Goal: Task Accomplishment & Management: Use online tool/utility

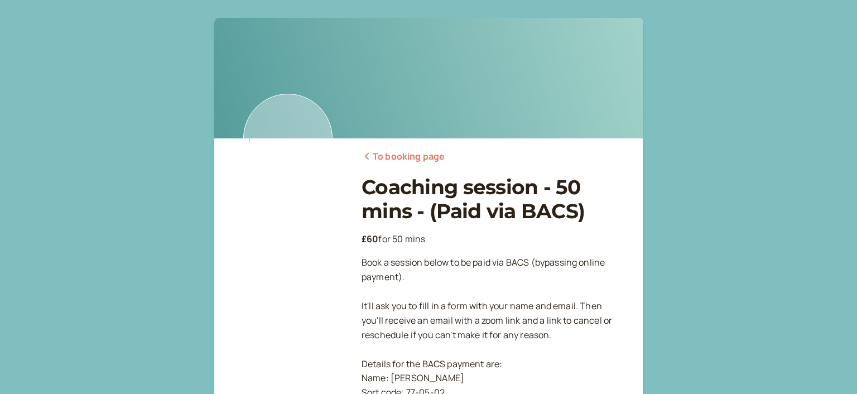
scroll to position [358, 0]
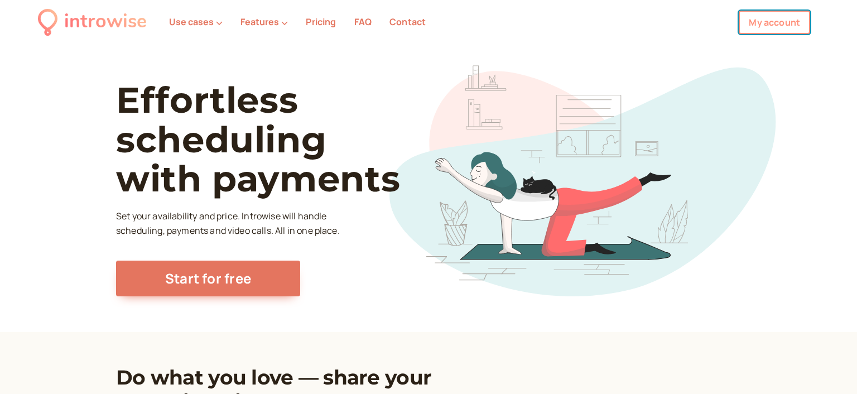
click at [763, 19] on link "My account" at bounding box center [774, 22] width 71 height 23
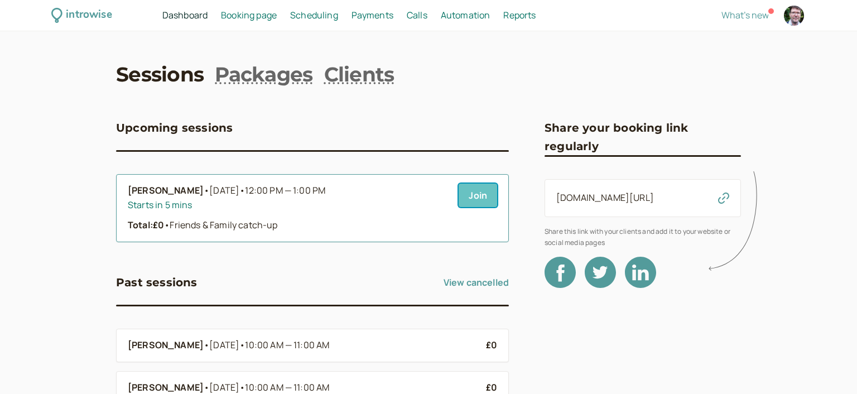
click at [478, 197] on link "Join" at bounding box center [478, 195] width 38 height 23
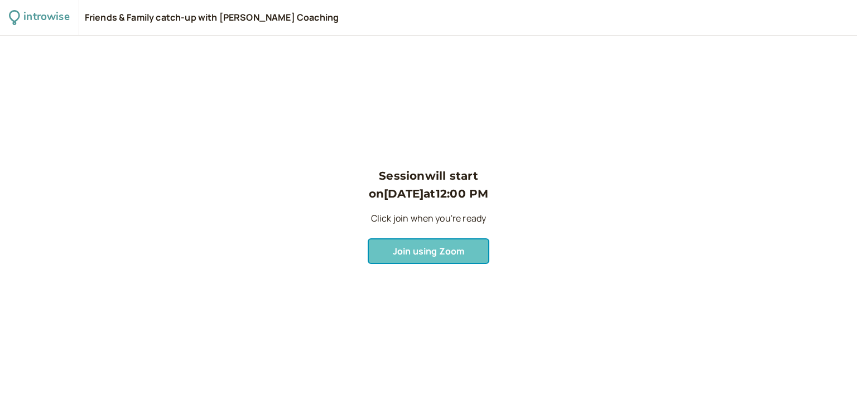
click at [433, 244] on button "Join using Zoom" at bounding box center [429, 250] width 120 height 23
